Goal: Use online tool/utility

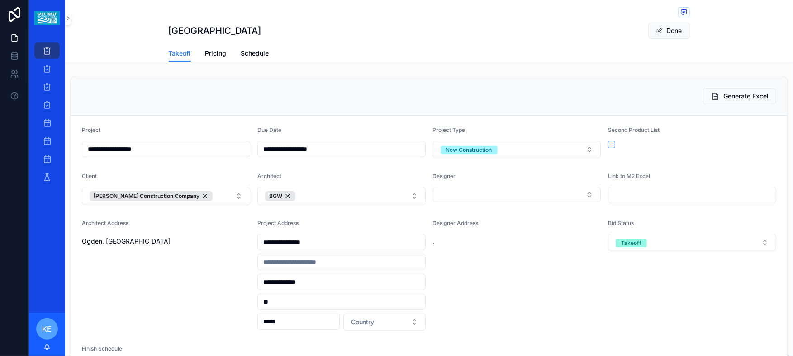
scroll to position [731, 0]
